Goal: Information Seeking & Learning: Compare options

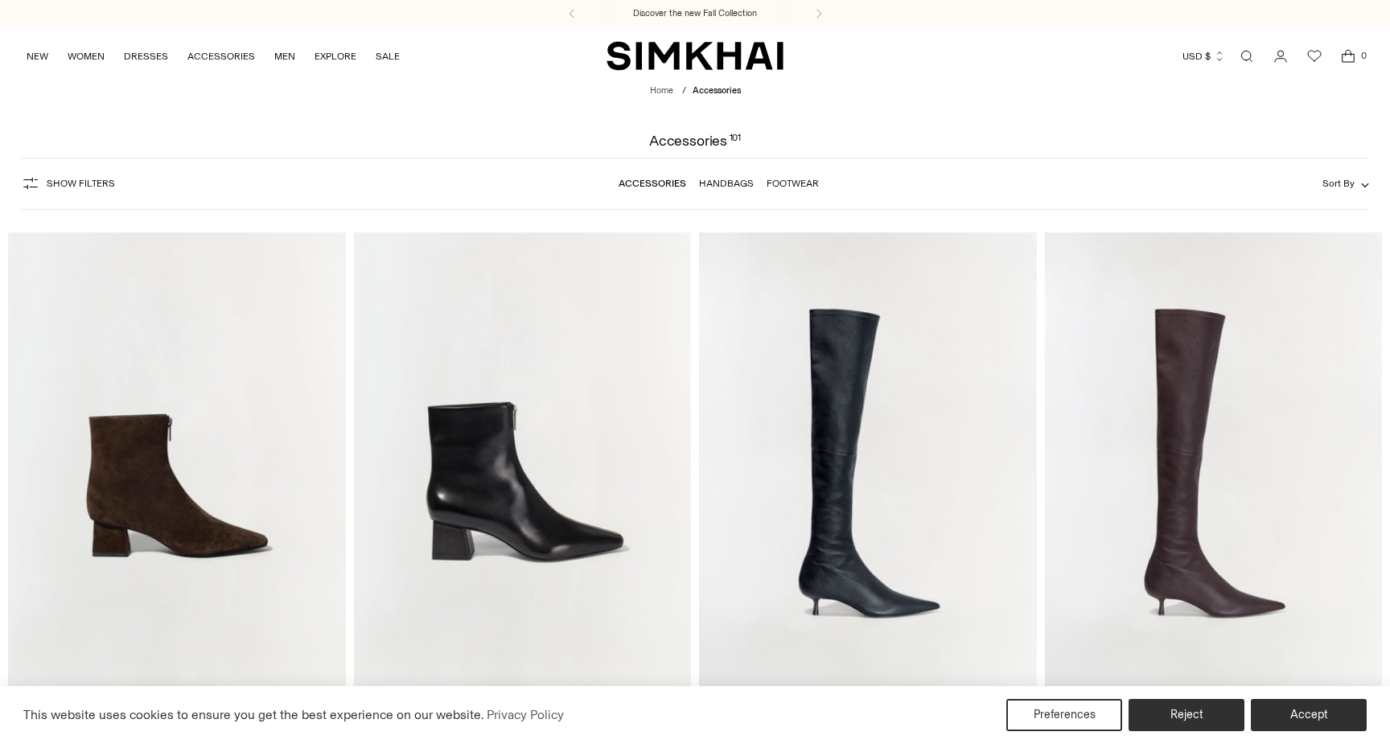
click at [0, 0] on img "Ryder Leather Zip Boot" at bounding box center [0, 0] width 0 height 0
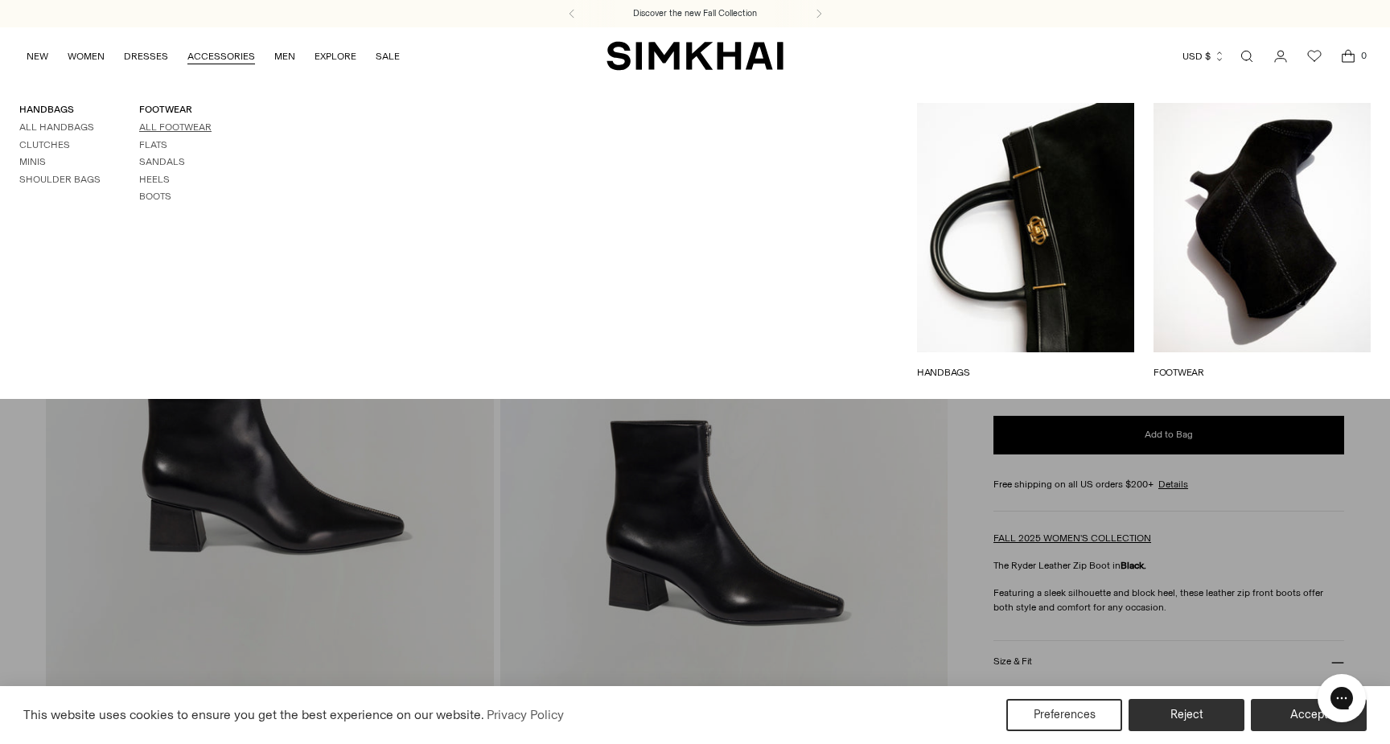
click at [167, 129] on link "All Footwear" at bounding box center [175, 126] width 72 height 11
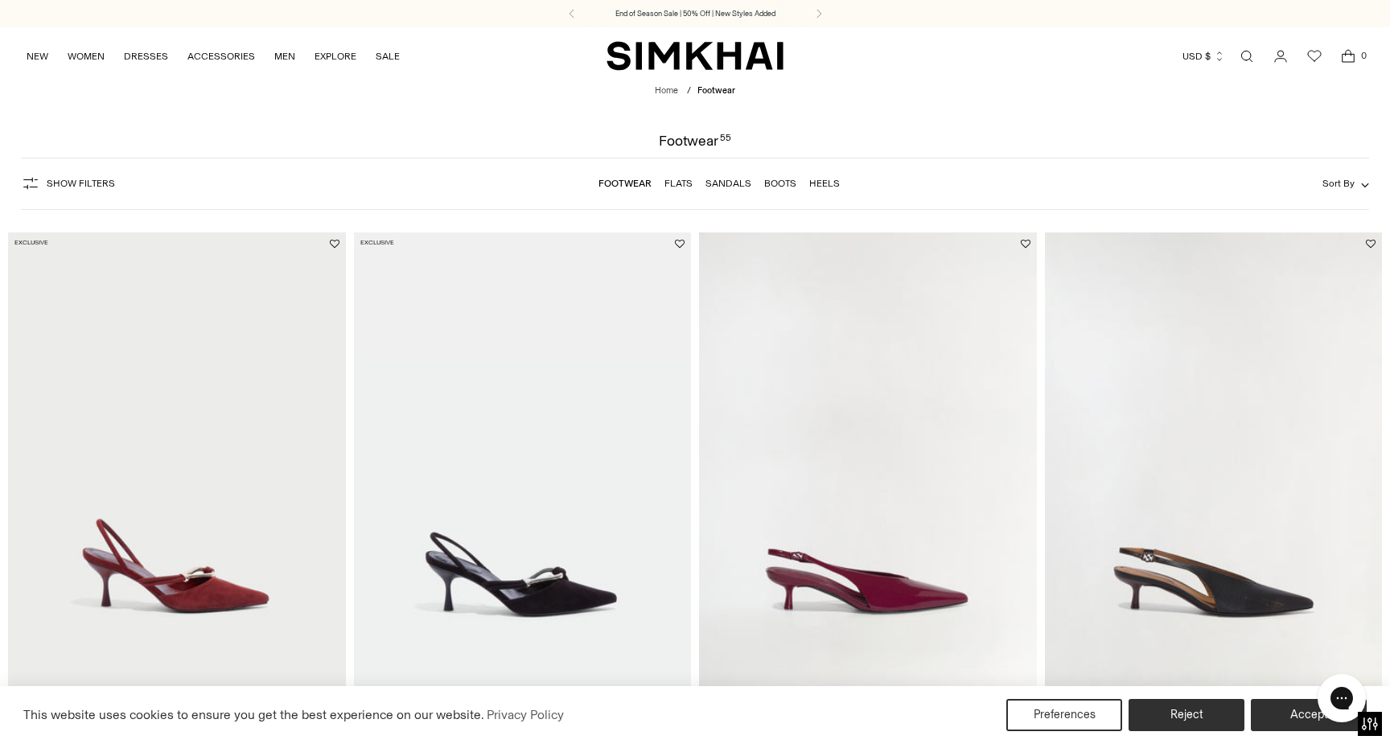
click at [0, 0] on img "Love Knot Suede Slingback" at bounding box center [0, 0] width 0 height 0
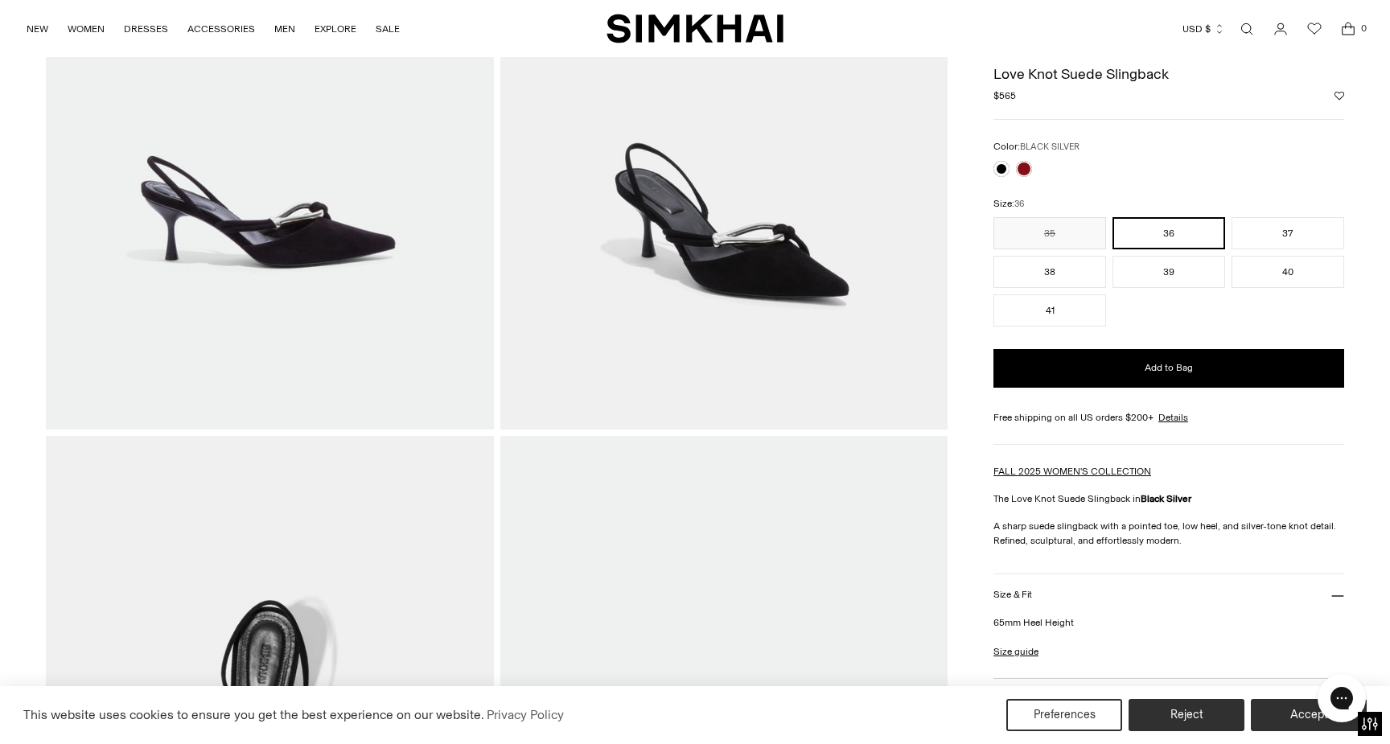
scroll to position [302, 0]
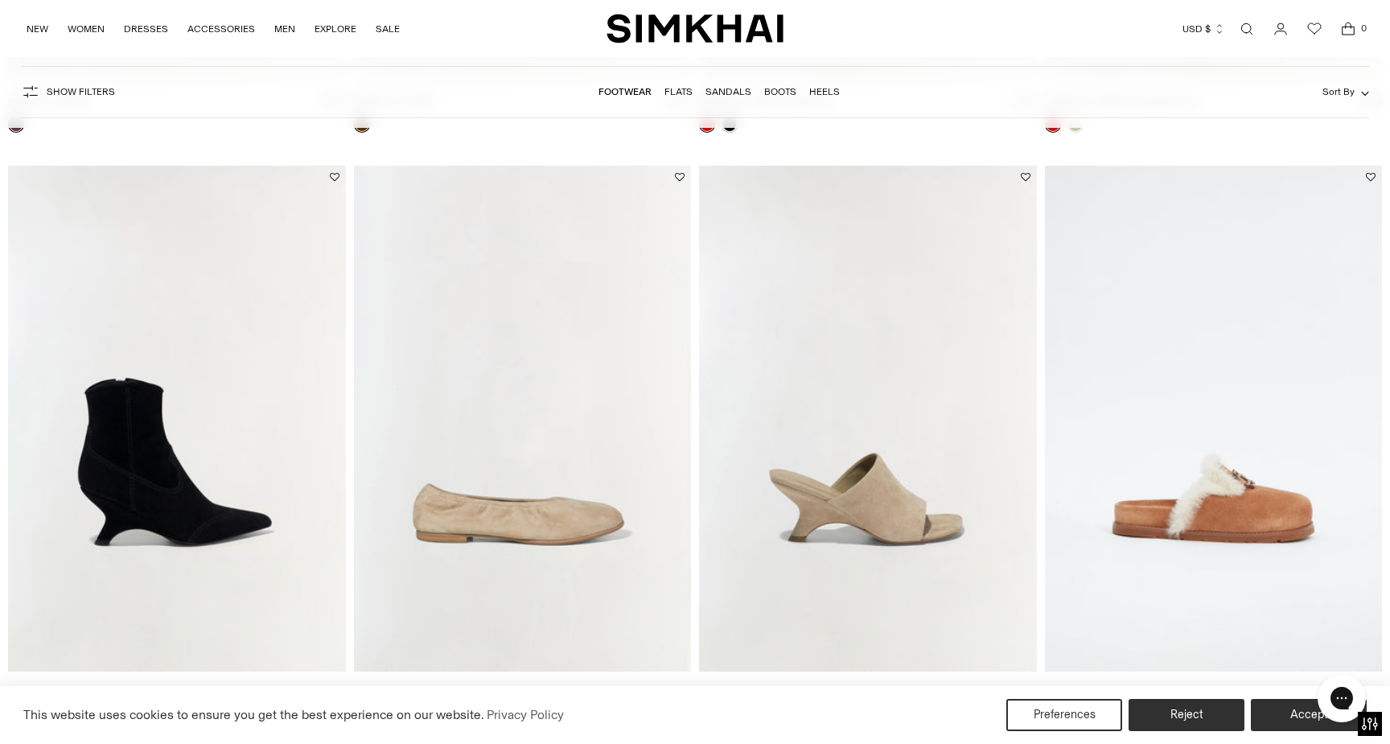
click at [0, 0] on img "Shadow Mule Suede Sandal" at bounding box center [0, 0] width 0 height 0
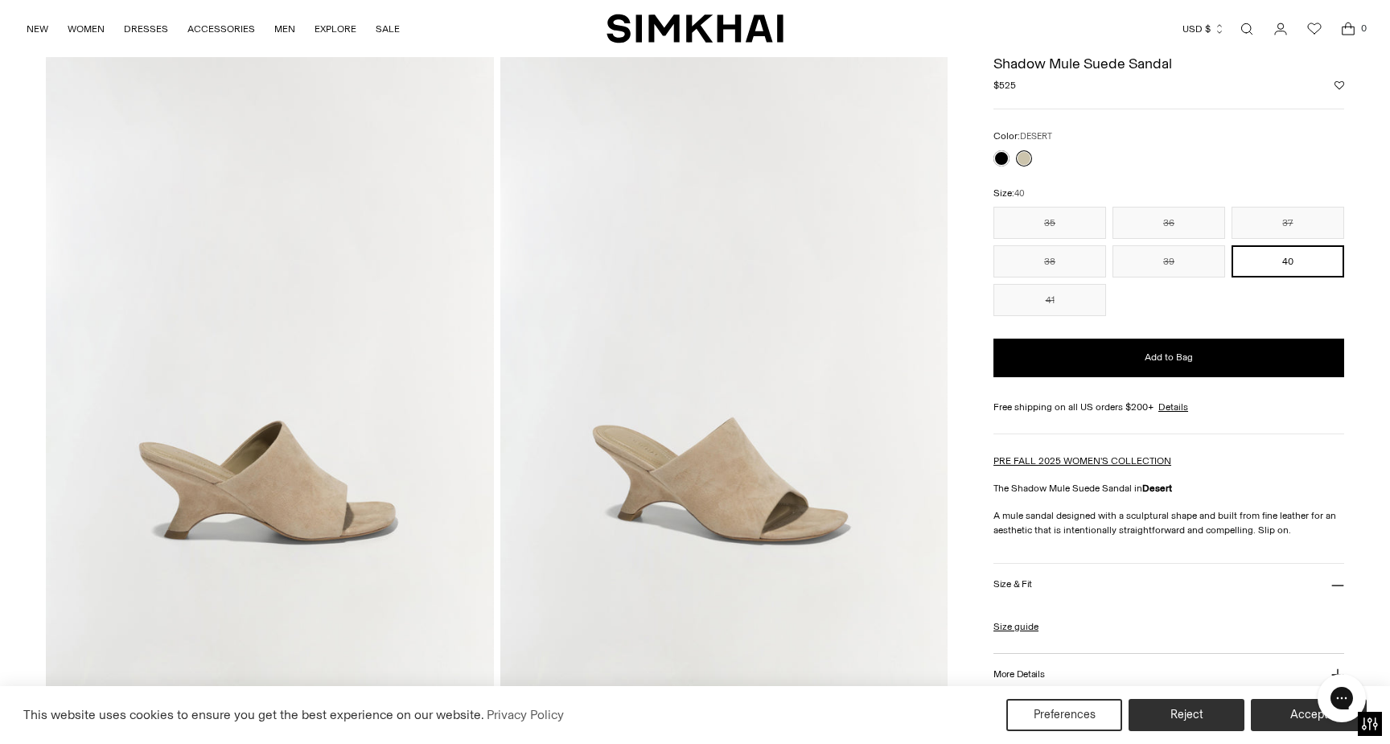
scroll to position [70, 0]
